Goal: Task Accomplishment & Management: Complete application form

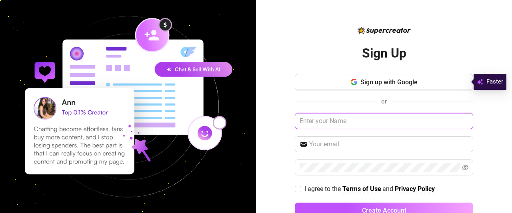
click at [354, 122] on input "text" at bounding box center [384, 121] width 179 height 16
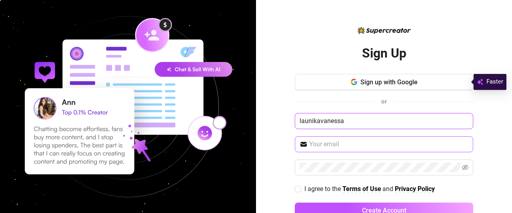
type input "launikavanessa"
click at [344, 145] on input "text" at bounding box center [388, 145] width 159 height 10
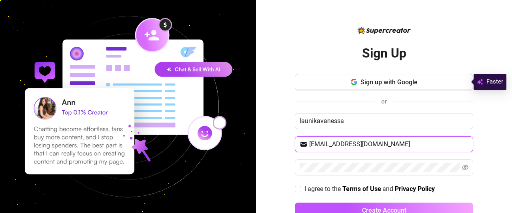
type input "[EMAIL_ADDRESS][DOMAIN_NAME]"
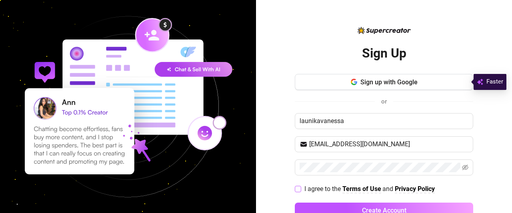
click at [295, 187] on input "I agree to the Terms of Use and Privacy Policy" at bounding box center [298, 189] width 6 height 6
checkbox input "true"
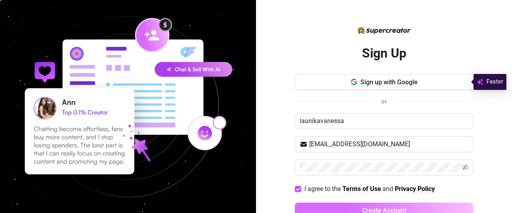
click at [323, 206] on button "Create Account" at bounding box center [384, 211] width 179 height 16
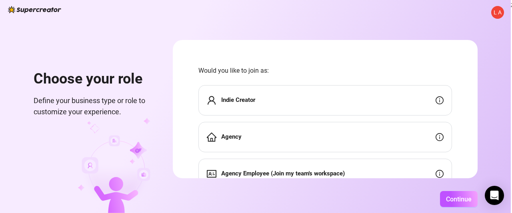
click at [233, 95] on div "Indie Creator" at bounding box center [326, 100] width 254 height 30
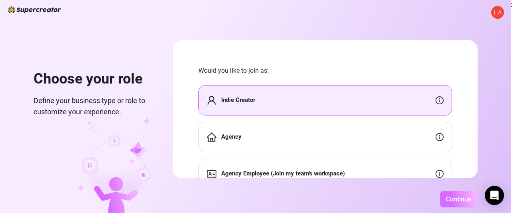
click at [449, 200] on span "Continue" at bounding box center [459, 200] width 26 height 8
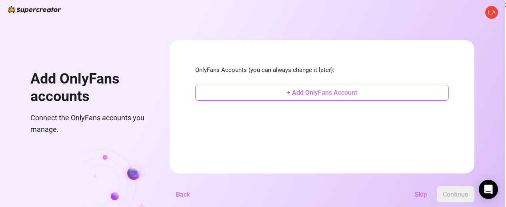
click at [326, 98] on button "+ Add OnlyFans Account" at bounding box center [322, 93] width 254 height 16
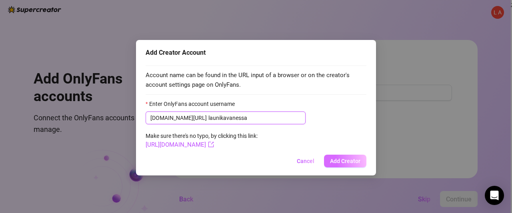
type input "launikavanessa"
click at [356, 159] on span "Add Creator" at bounding box center [345, 161] width 30 height 6
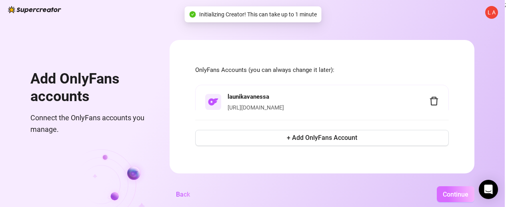
click at [455, 197] on span "Continue" at bounding box center [456, 195] width 26 height 8
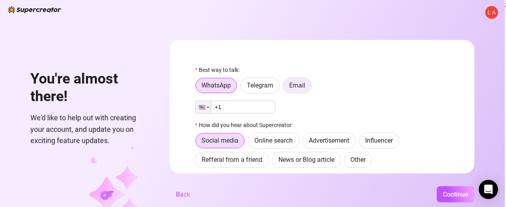
click at [301, 88] on span "Email" at bounding box center [297, 86] width 16 height 8
click at [285, 88] on input "Email" at bounding box center [285, 88] width 0 height 0
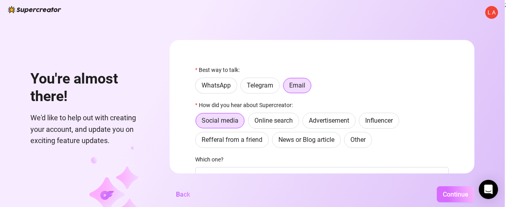
click at [459, 198] on span "Continue" at bounding box center [456, 195] width 26 height 8
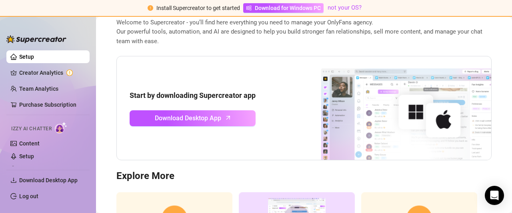
scroll to position [43, 0]
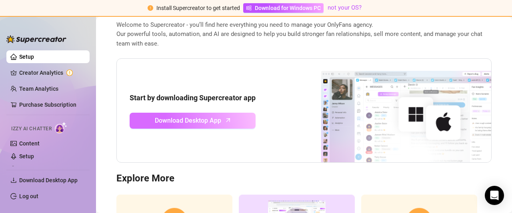
click at [231, 123] on link "Download Desktop App" at bounding box center [193, 121] width 126 height 16
